Goal: Transaction & Acquisition: Purchase product/service

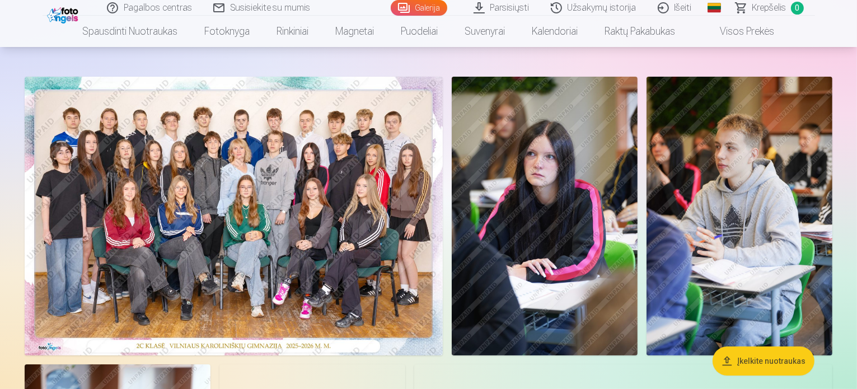
scroll to position [45, 0]
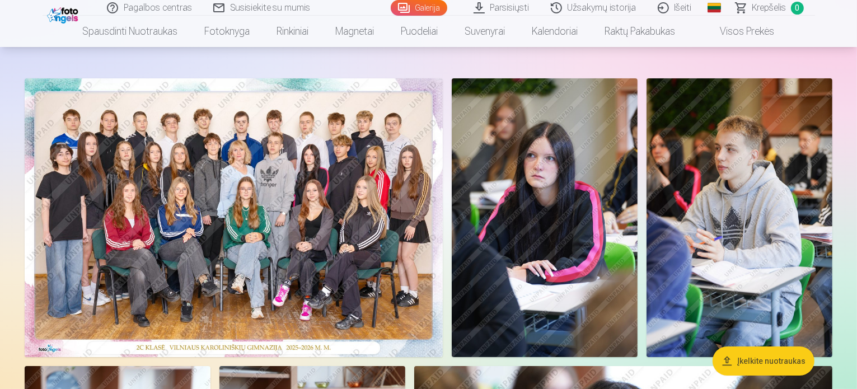
click at [321, 218] on img at bounding box center [234, 217] width 418 height 279
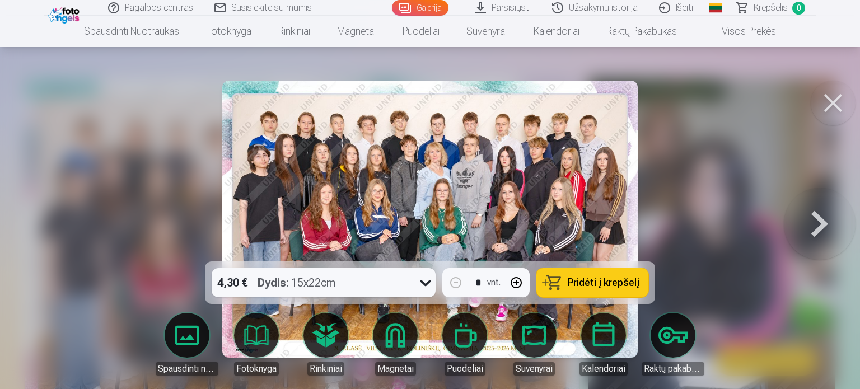
click at [423, 282] on icon at bounding box center [426, 283] width 18 height 18
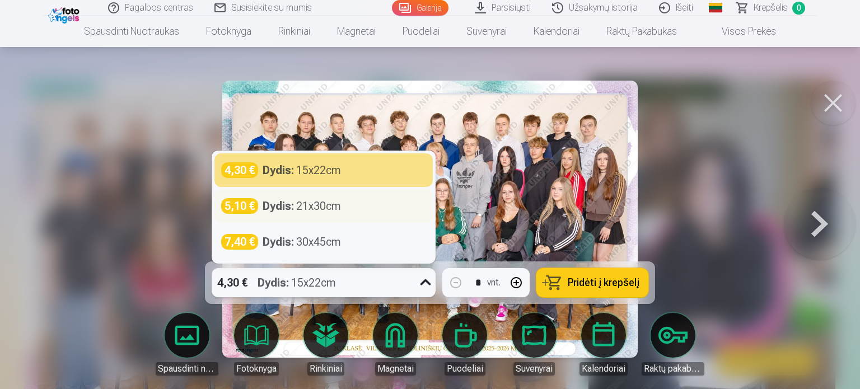
click at [309, 207] on div "Dydis : 21x30cm" at bounding box center [302, 206] width 78 height 16
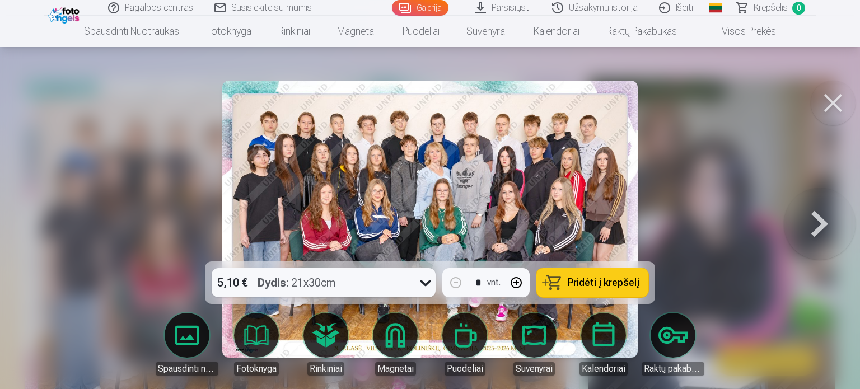
click at [606, 279] on span "Pridėti į krepšelį" at bounding box center [604, 283] width 72 height 10
click at [832, 104] on button at bounding box center [833, 103] width 45 height 45
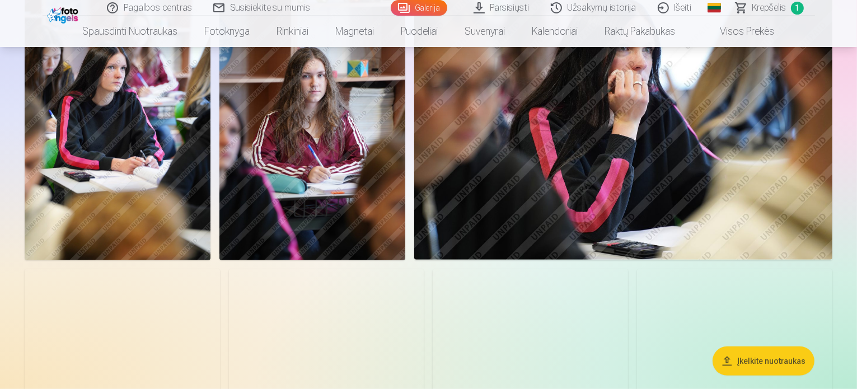
scroll to position [448, 0]
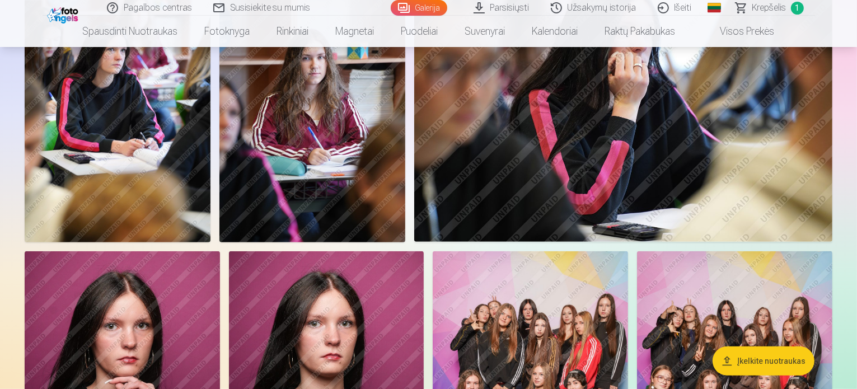
click at [211, 203] on img at bounding box center [118, 102] width 186 height 279
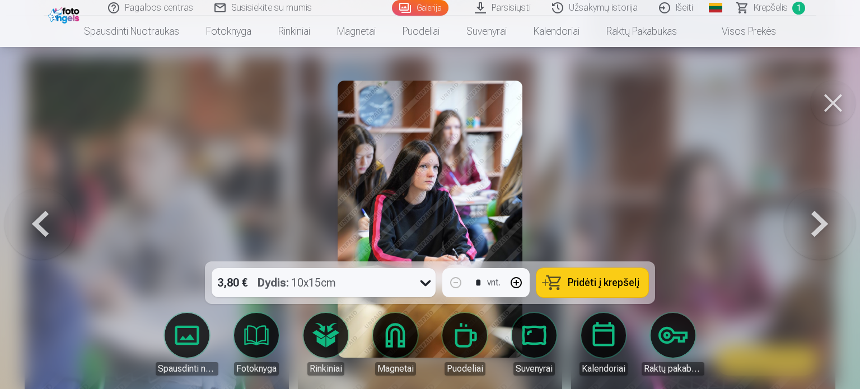
click at [507, 203] on img at bounding box center [430, 219] width 185 height 277
click at [554, 280] on button "Pridėti į krepšelį" at bounding box center [593, 282] width 112 height 29
click at [821, 100] on button at bounding box center [833, 103] width 45 height 45
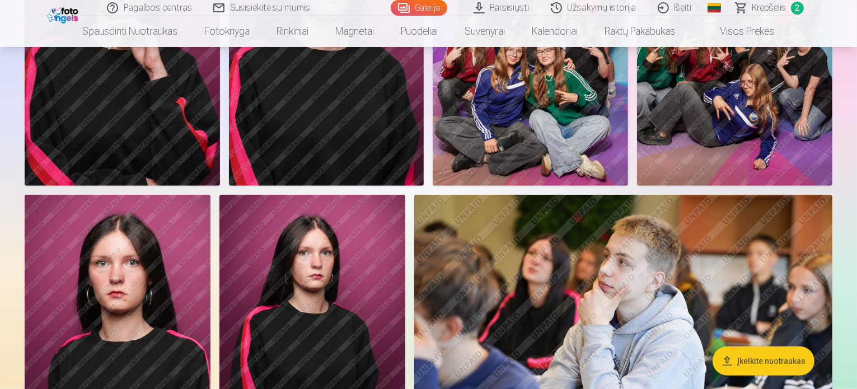
scroll to position [829, 0]
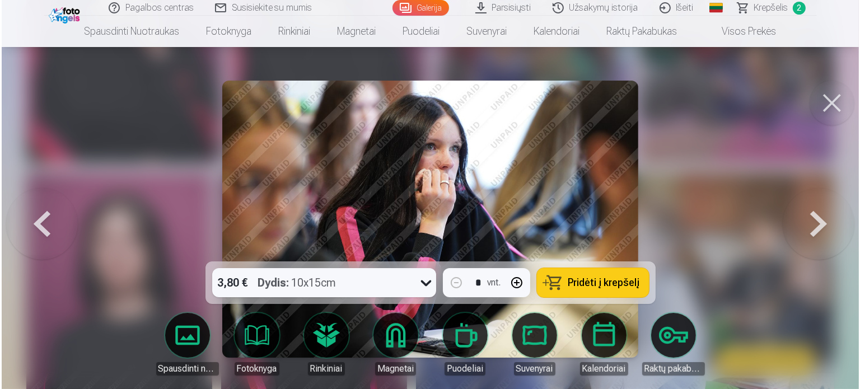
scroll to position [830, 0]
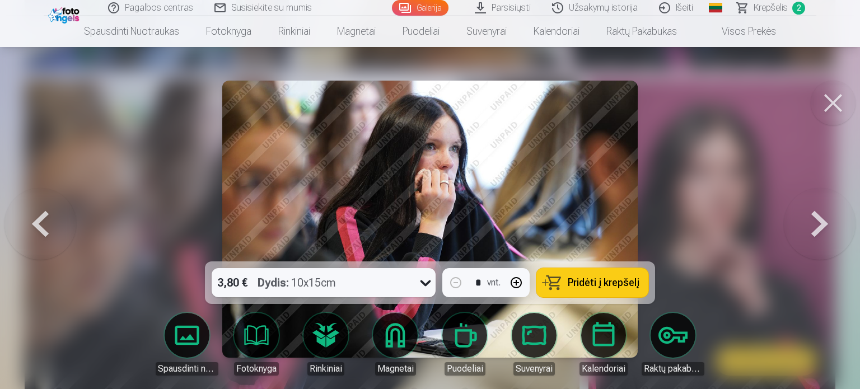
click at [562, 283] on button "Pridėti į krepšelį" at bounding box center [593, 282] width 112 height 29
click at [843, 101] on button at bounding box center [833, 103] width 45 height 45
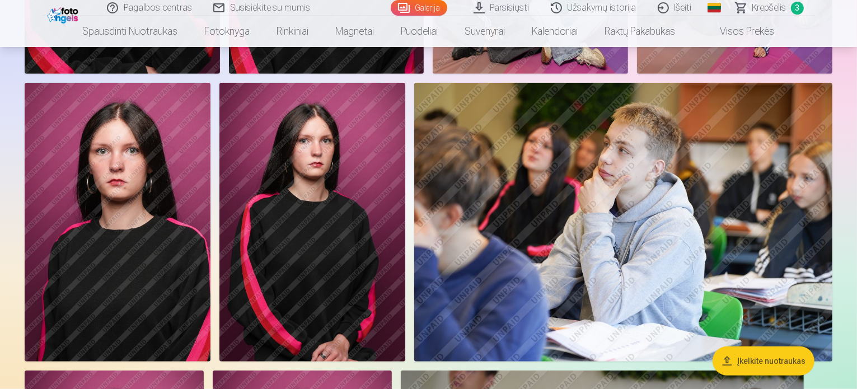
scroll to position [851, 0]
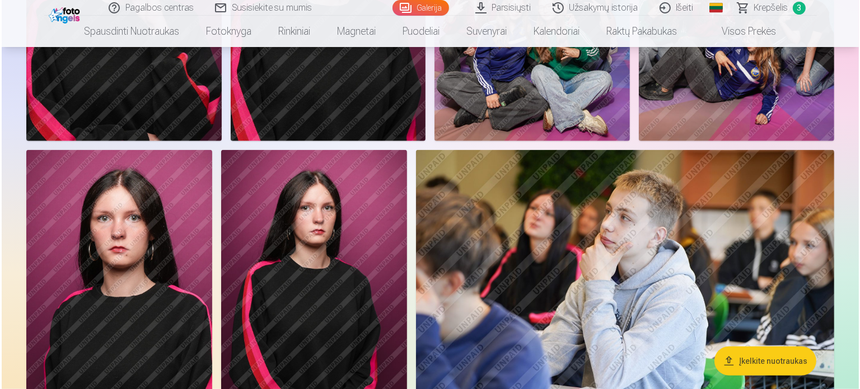
scroll to position [852, 0]
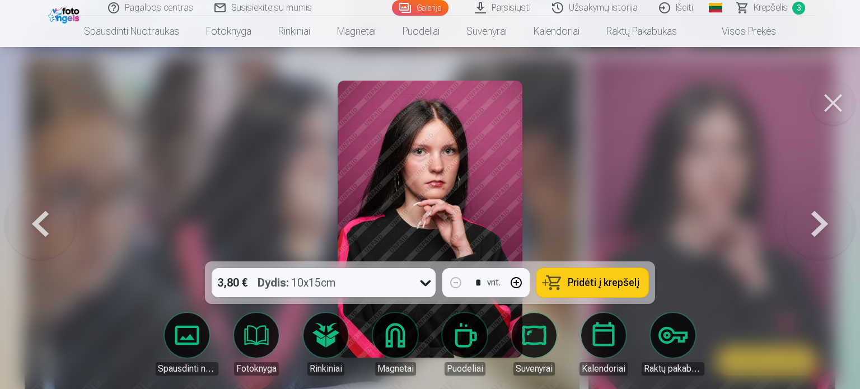
click at [574, 276] on button "Pridėti į krepšelį" at bounding box center [593, 282] width 112 height 29
click at [827, 103] on button at bounding box center [833, 103] width 45 height 45
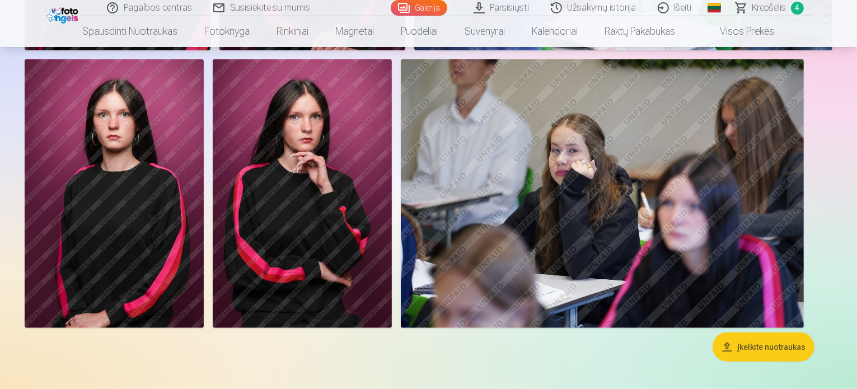
scroll to position [1232, 0]
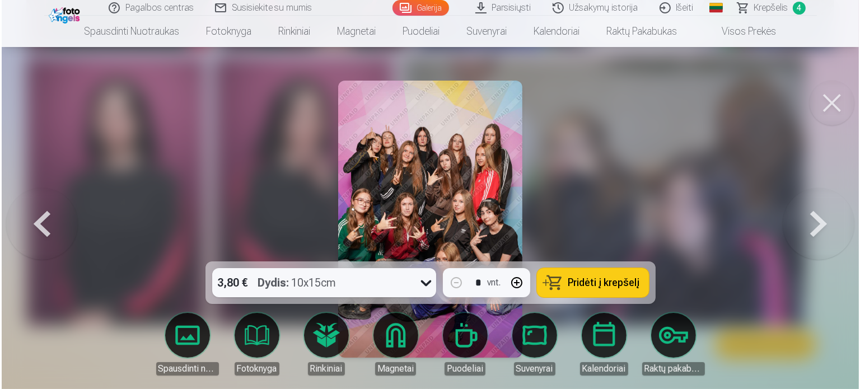
scroll to position [1234, 0]
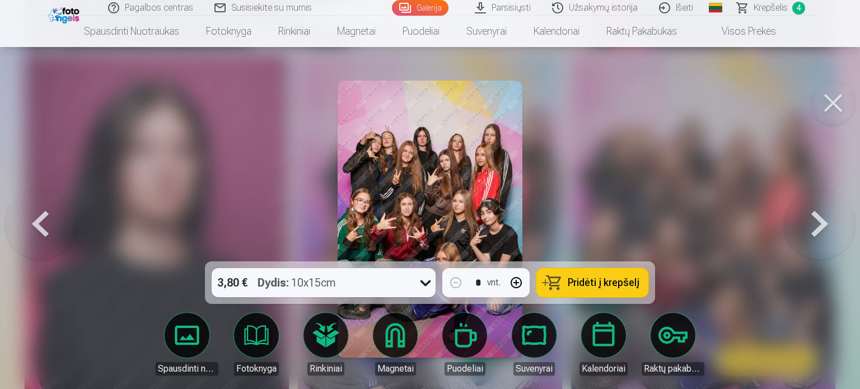
click at [618, 278] on span "Pridėti į krepšelį" at bounding box center [604, 283] width 72 height 10
click at [833, 95] on button at bounding box center [833, 103] width 45 height 45
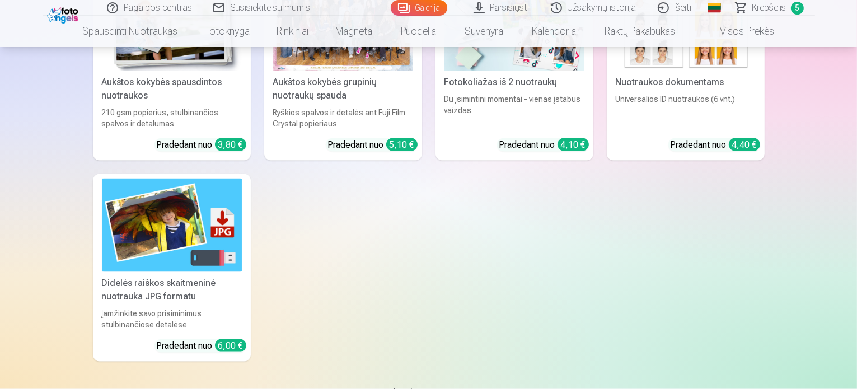
scroll to position [1703, 0]
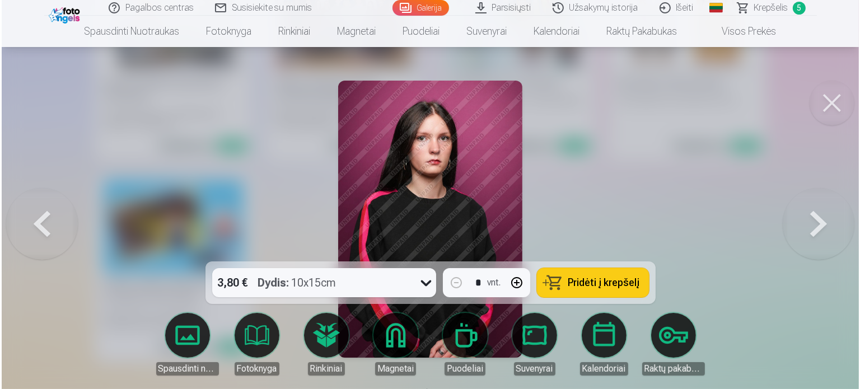
scroll to position [1708, 0]
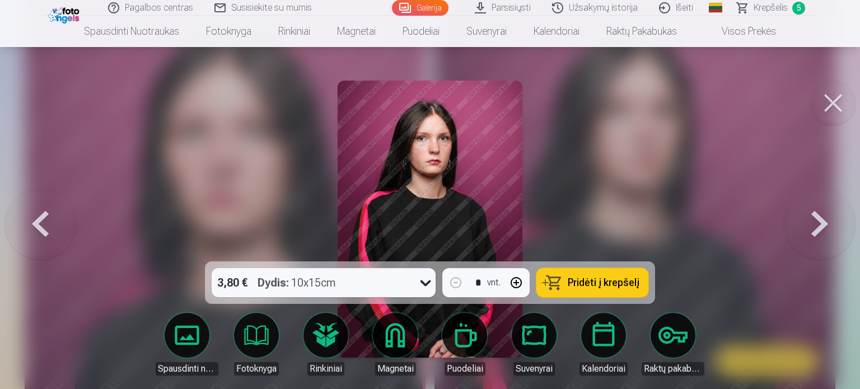
click at [605, 280] on span "Pridėti į krepšelį" at bounding box center [604, 283] width 72 height 10
click at [829, 104] on button at bounding box center [833, 103] width 45 height 45
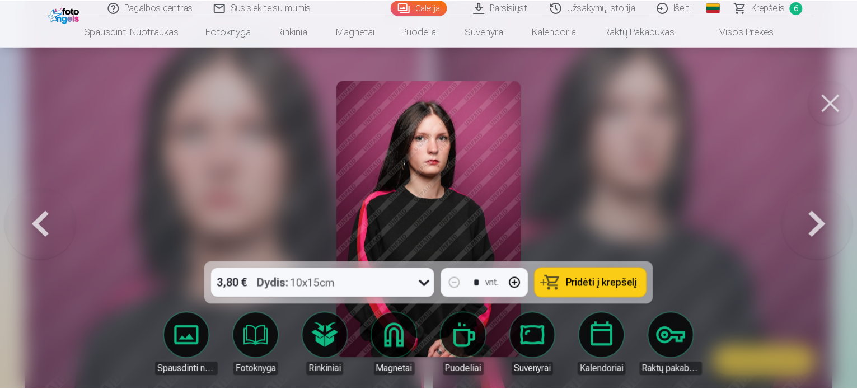
scroll to position [1703, 0]
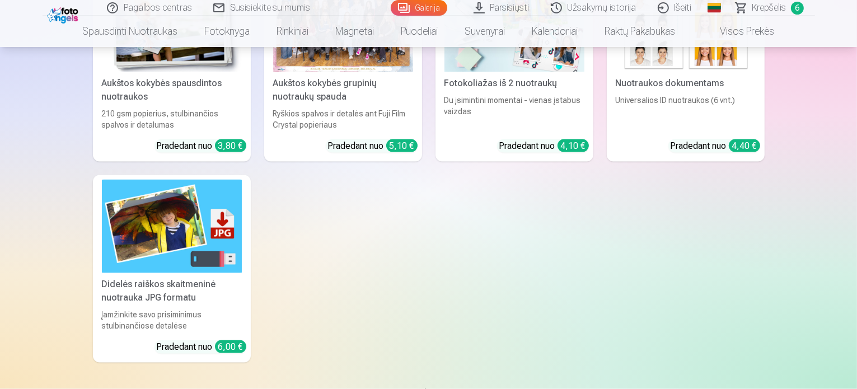
click at [776, 1] on span "Krepšelis" at bounding box center [770, 7] width 34 height 13
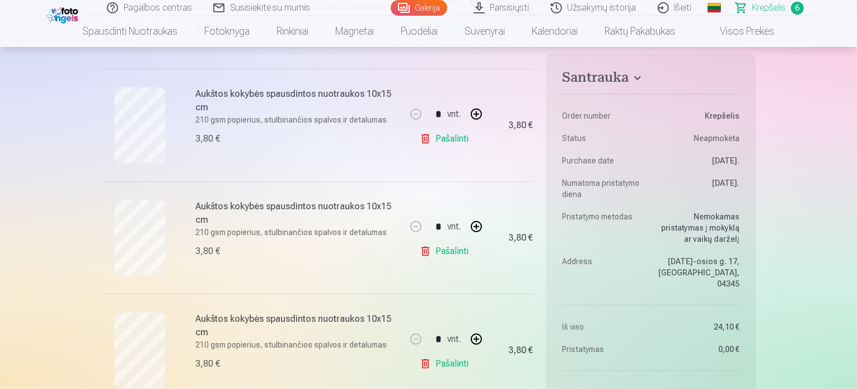
scroll to position [560, 0]
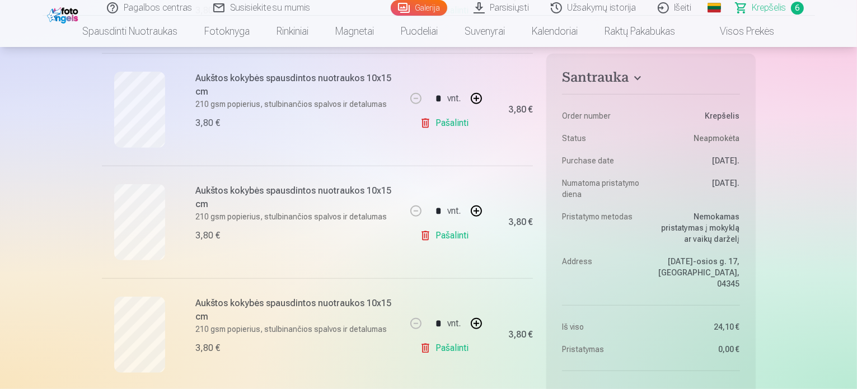
click at [445, 350] on link "Pašalinti" at bounding box center [446, 348] width 53 height 22
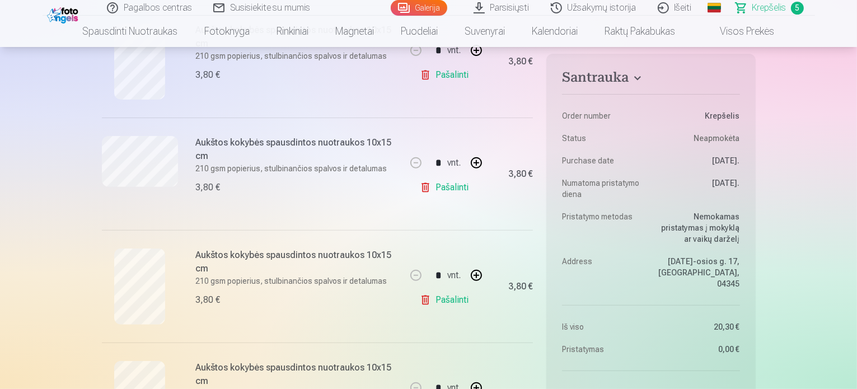
scroll to position [448, 0]
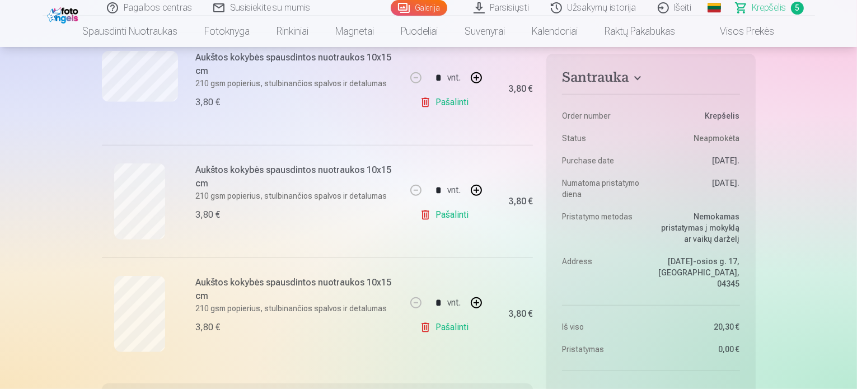
scroll to position [470, 0]
click at [769, 7] on span "Krepšelis" at bounding box center [770, 7] width 34 height 13
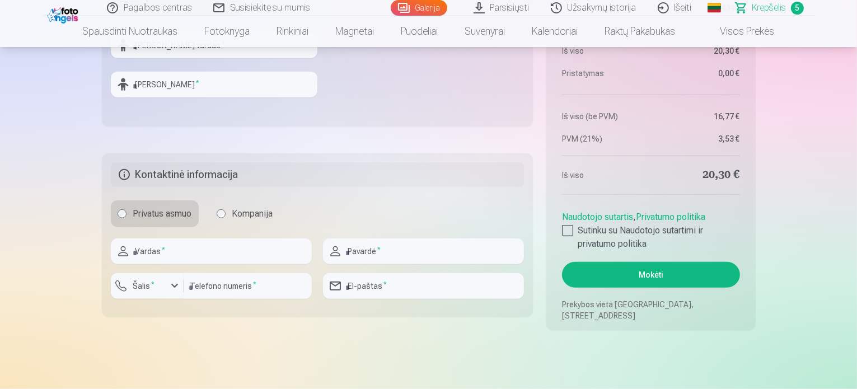
scroll to position [986, 0]
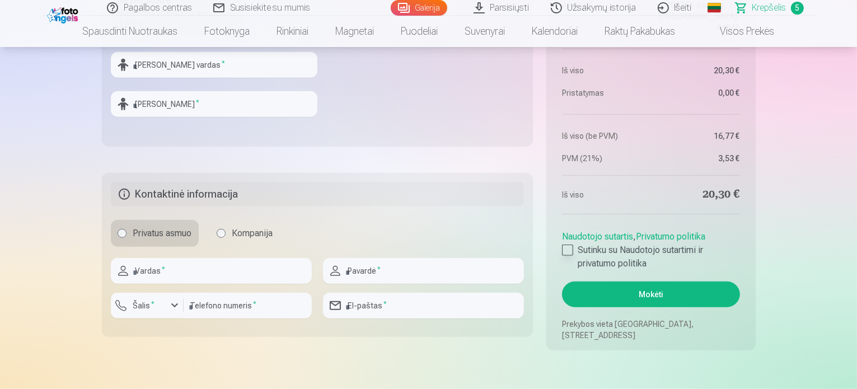
click at [566, 249] on div at bounding box center [567, 250] width 11 height 11
click at [149, 63] on input "text" at bounding box center [214, 65] width 207 height 26
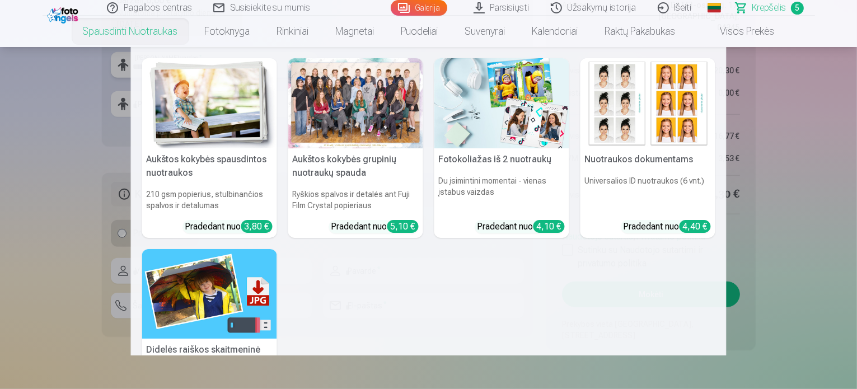
type input "*******"
click at [102, 119] on nav "Aukštos kokybės spausdintos nuotraukos 210 gsm popierius, stulbinančios spalvos…" at bounding box center [428, 201] width 857 height 309
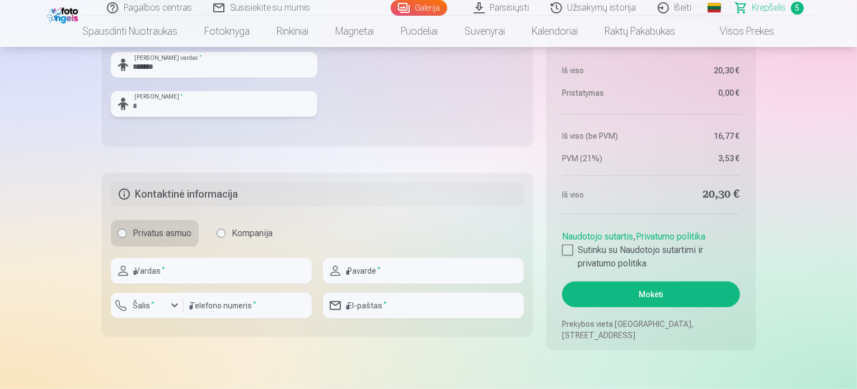
click at [135, 102] on input "text" at bounding box center [214, 104] width 207 height 26
type input "**********"
click at [325, 231] on div "Privatus asmuo Kompanija" at bounding box center [318, 233] width 414 height 27
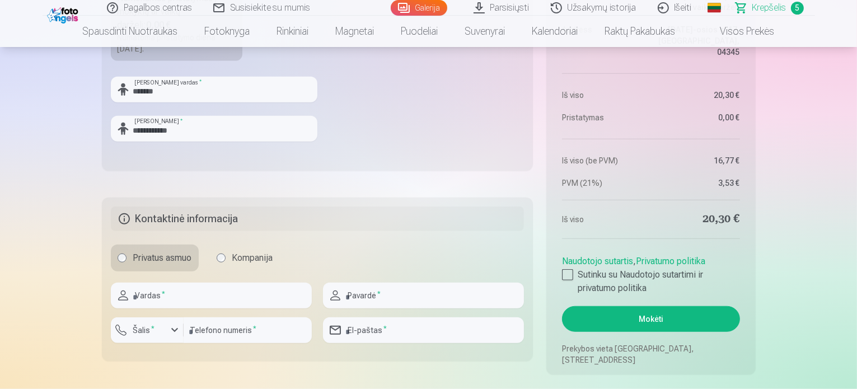
scroll to position [963, 0]
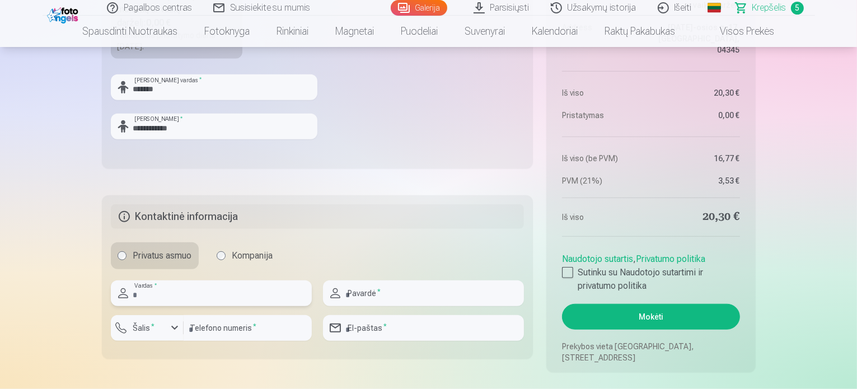
click at [181, 297] on input "text" at bounding box center [211, 294] width 201 height 26
type input "*******"
click at [375, 292] on input "text" at bounding box center [423, 294] width 201 height 26
type input "**********"
type input "*********"
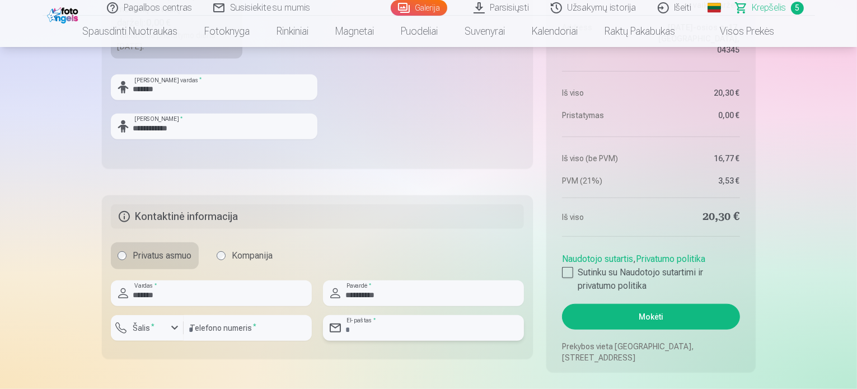
type input "**********"
click at [183, 290] on input "*******" at bounding box center [211, 294] width 201 height 26
type input "*"
type input "*****"
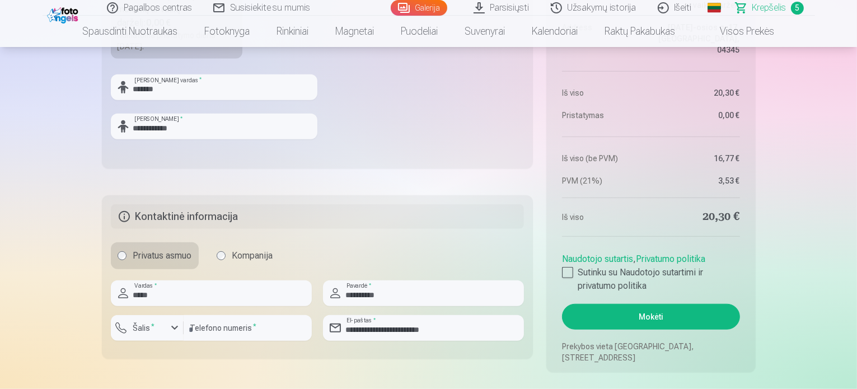
click at [660, 315] on button "Mokėti" at bounding box center [651, 317] width 178 height 26
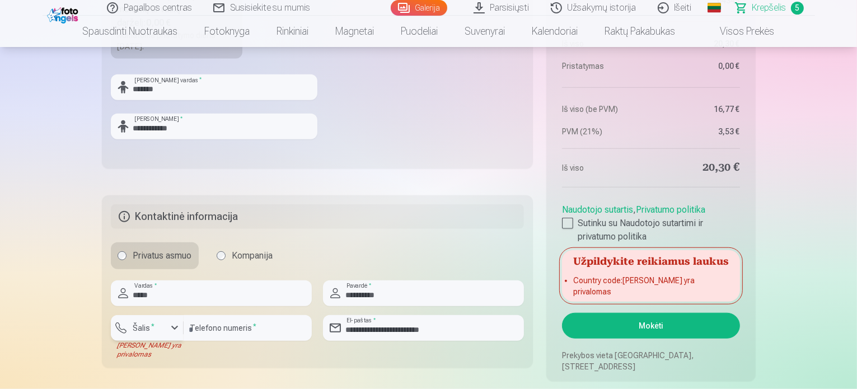
click at [174, 325] on div "button" at bounding box center [174, 327] width 13 height 13
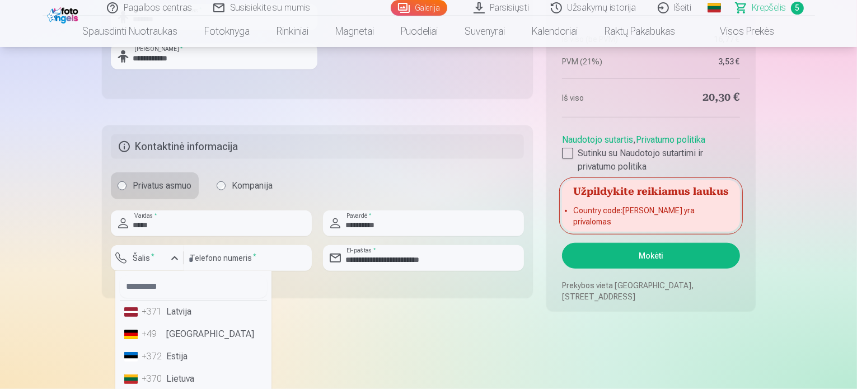
scroll to position [1056, 0]
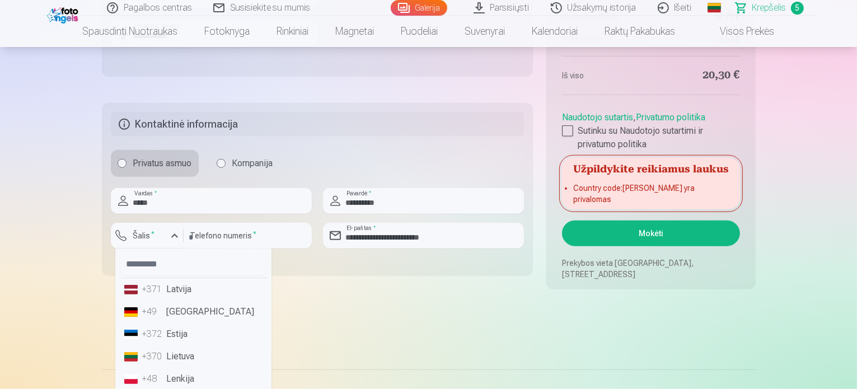
click at [197, 356] on li "+370 Lietuva" at bounding box center [193, 357] width 147 height 22
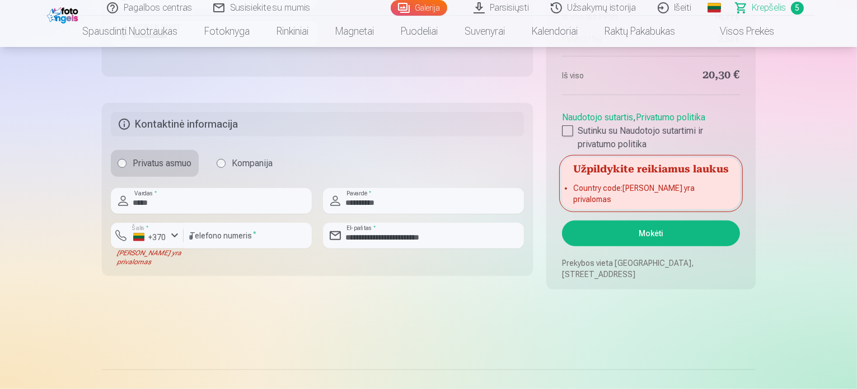
click at [653, 230] on button "Mokėti" at bounding box center [651, 234] width 178 height 26
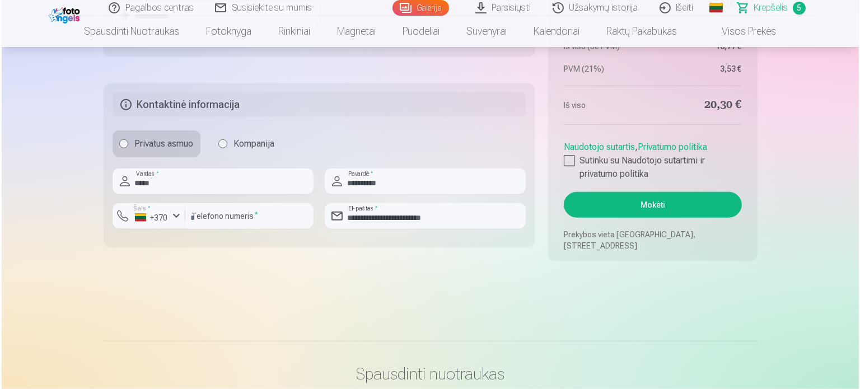
scroll to position [1053, 0]
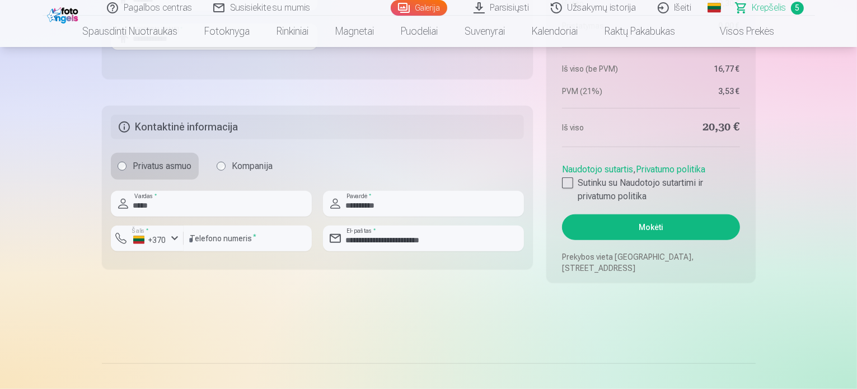
click at [657, 220] on button "Mokėti" at bounding box center [651, 228] width 178 height 26
